Goal: Information Seeking & Learning: Understand process/instructions

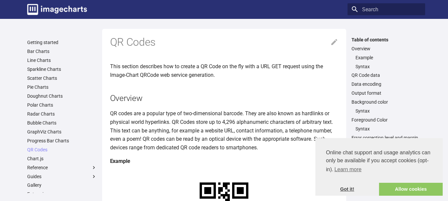
click at [344, 193] on link "Got it!" at bounding box center [347, 189] width 64 height 13
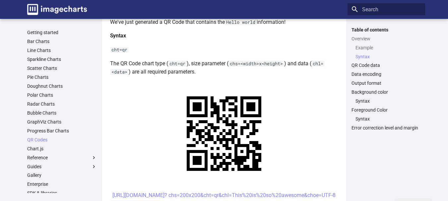
scroll to position [294, 0]
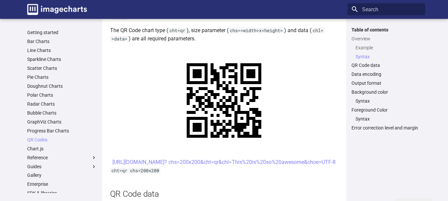
drag, startPoint x: 184, startPoint y: 161, endPoint x: 308, endPoint y: 173, distance: 124.2
click at [309, 167] on center "[URL][DOMAIN_NAME]? chs=200x200&cht=qr&chl=This%20is%20so%20awesome&choe=UTF-8" at bounding box center [224, 162] width 228 height 9
copy link "[URL][DOMAIN_NAME]? chs=200x200&cht=qr&chl=This%20is%20so%20awesome&choe=UTF-8"
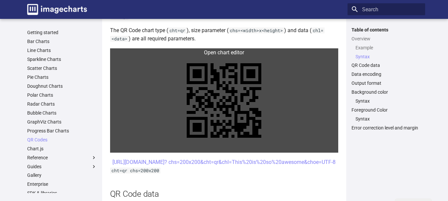
click at [223, 85] on link at bounding box center [224, 100] width 228 height 104
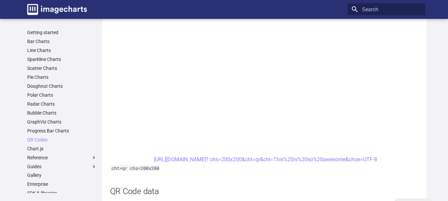
scroll to position [394, 0]
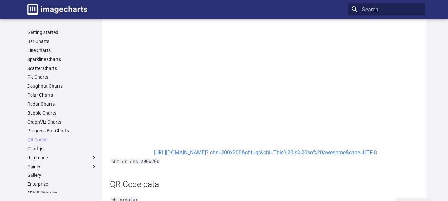
click at [283, 152] on link "[URL][DOMAIN_NAME]? chs=200x200&cht=qr&chl=This%20is%20so%20awesome&choe=UTF-8" at bounding box center [265, 152] width 223 height 6
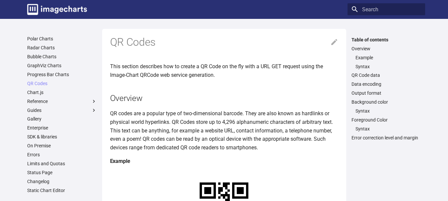
scroll to position [67, 0]
click at [45, 82] on link "QR Codes" at bounding box center [62, 83] width 70 height 6
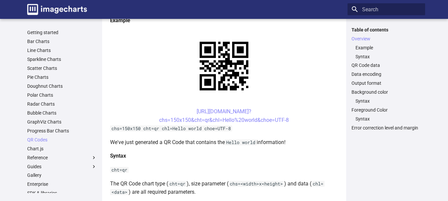
scroll to position [99, 0]
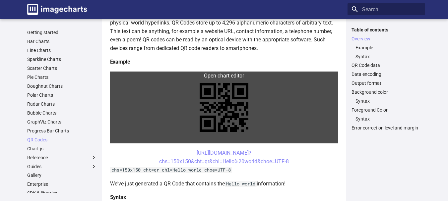
click at [224, 76] on link at bounding box center [224, 108] width 228 height 72
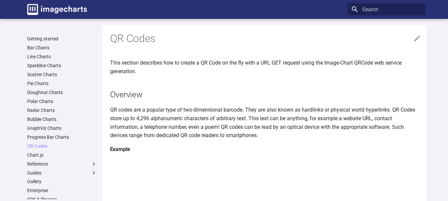
scroll to position [0, 0]
